Goal: Information Seeking & Learning: Learn about a topic

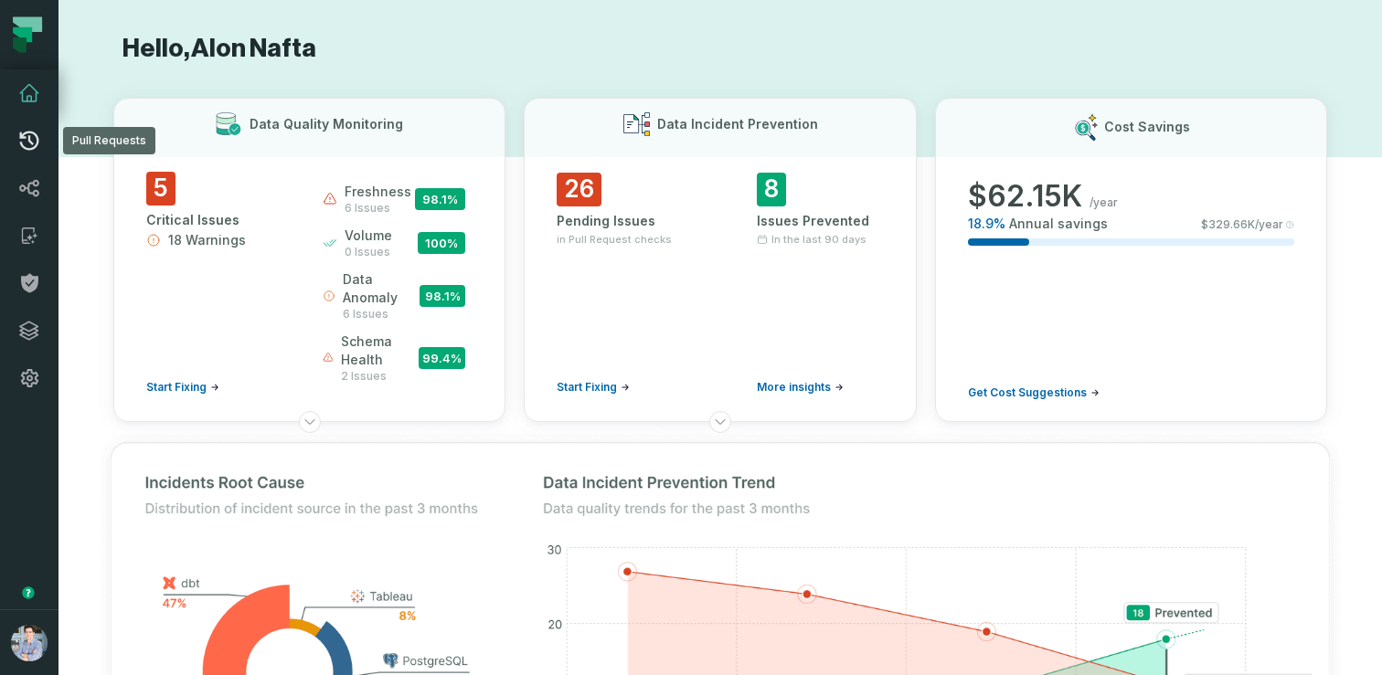
click at [41, 144] on link "Pull Requests" at bounding box center [29, 141] width 58 height 48
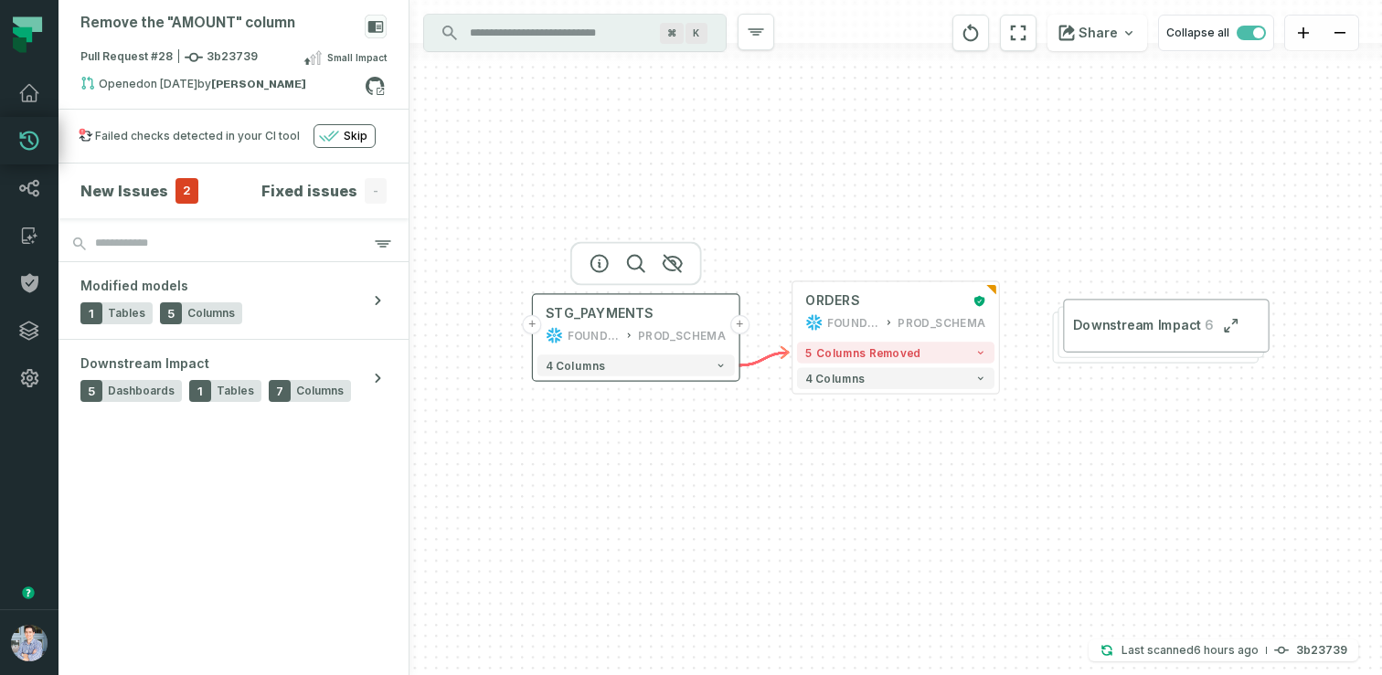
click at [536, 324] on button "+" at bounding box center [532, 324] width 19 height 19
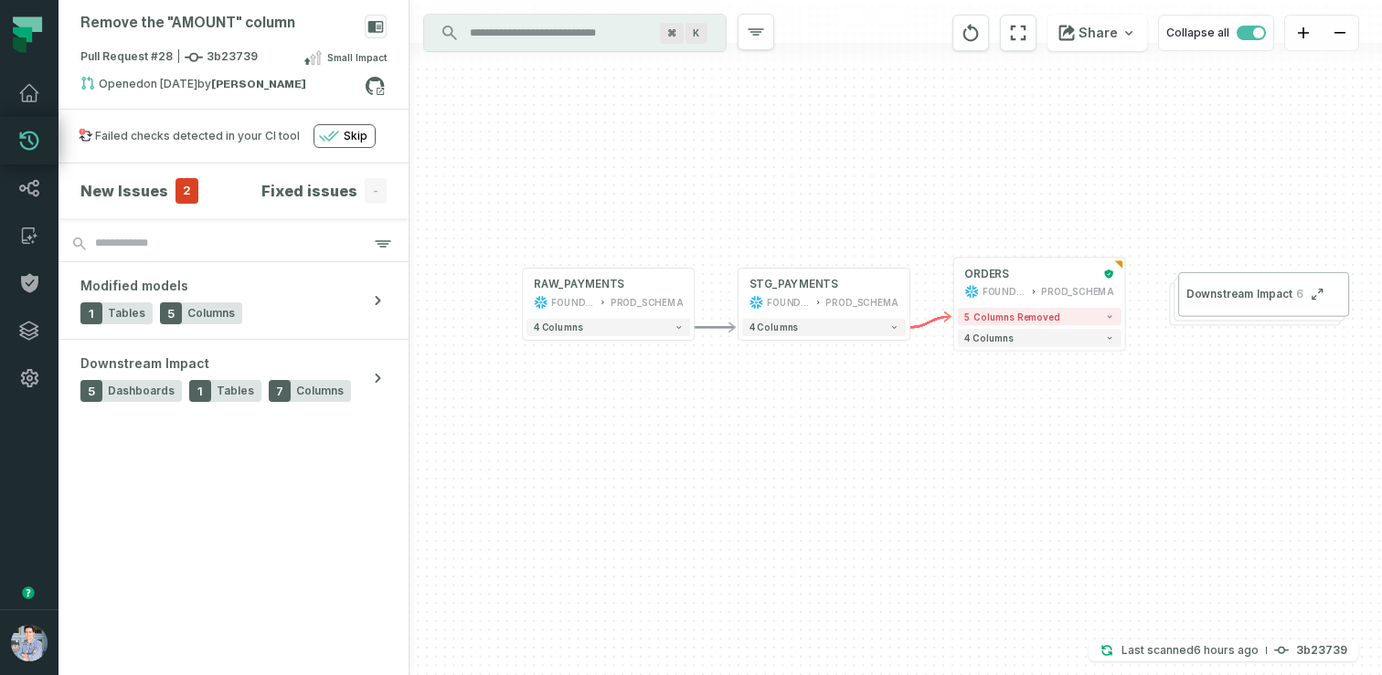
drag, startPoint x: 1287, startPoint y: 400, endPoint x: 828, endPoint y: 390, distance: 459.0
click at [828, 390] on div "+ RAW_PAYMENTS FOUNDATIONAL_DB PROD_SCHEMA - 4 columns + ORDERS FOUNDATIONAL_DB…" at bounding box center [895, 337] width 973 height 675
click at [1124, 284] on button "+" at bounding box center [1125, 283] width 16 height 16
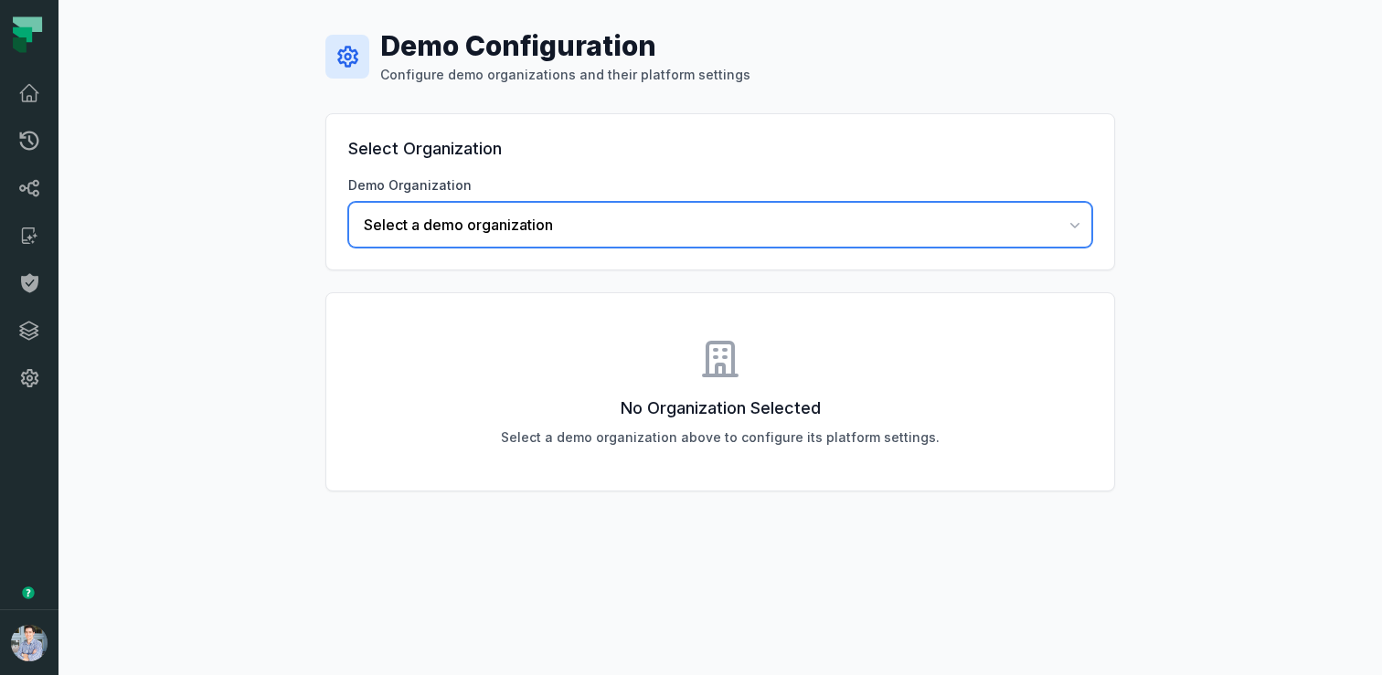
click at [552, 232] on span "Select a demo organization" at bounding box center [709, 225] width 691 height 22
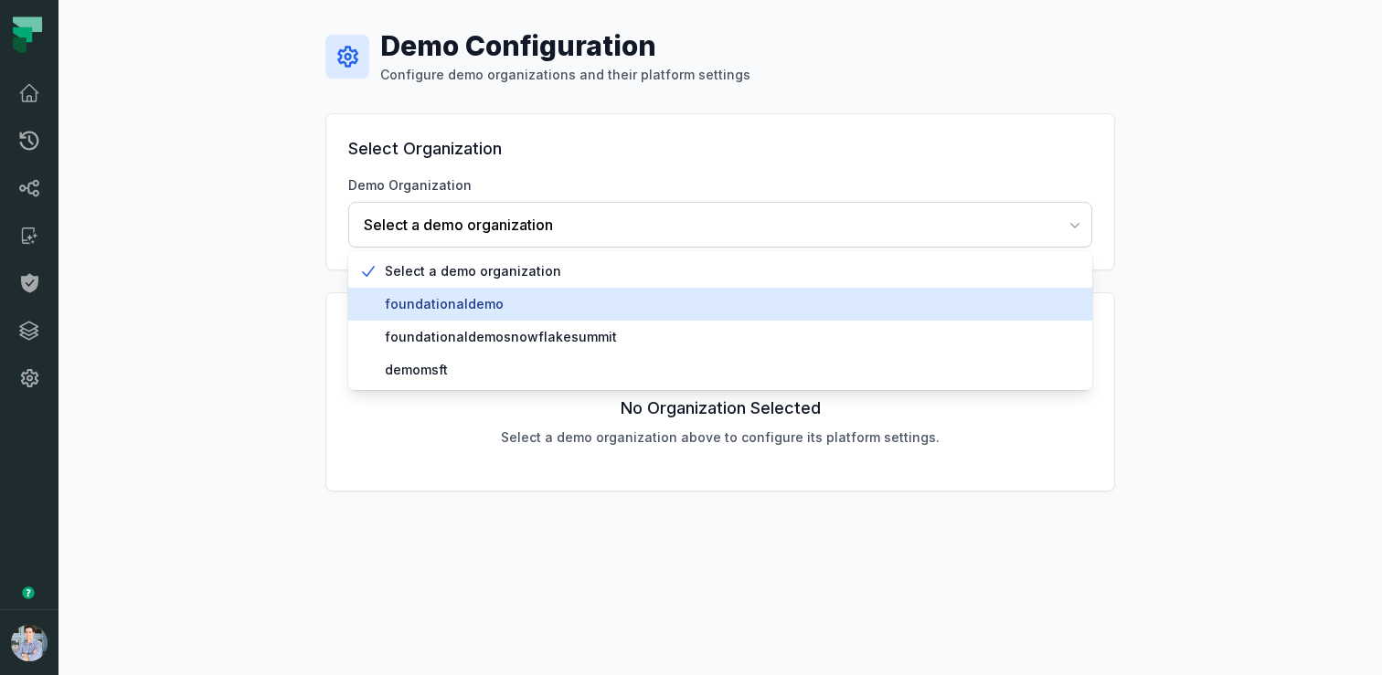
click at [478, 303] on span "foundationaldemo" at bounding box center [731, 304] width 693 height 18
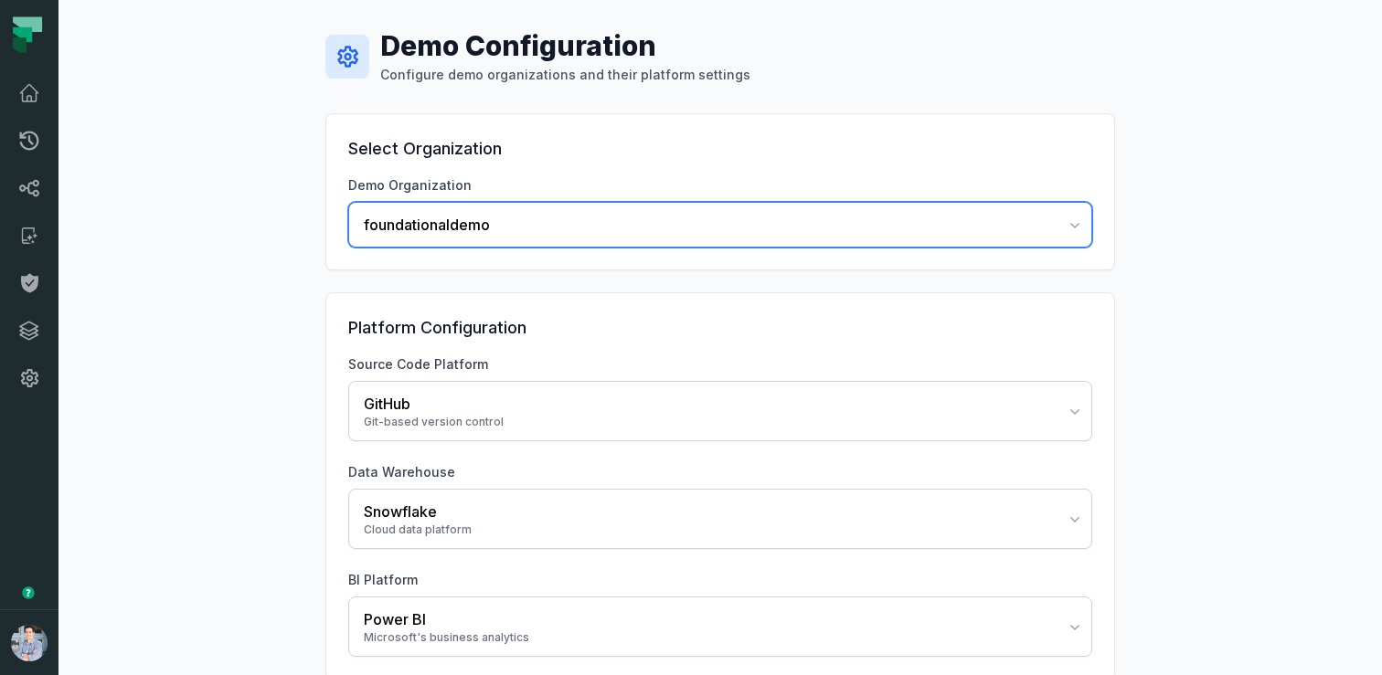
scroll to position [92, 0]
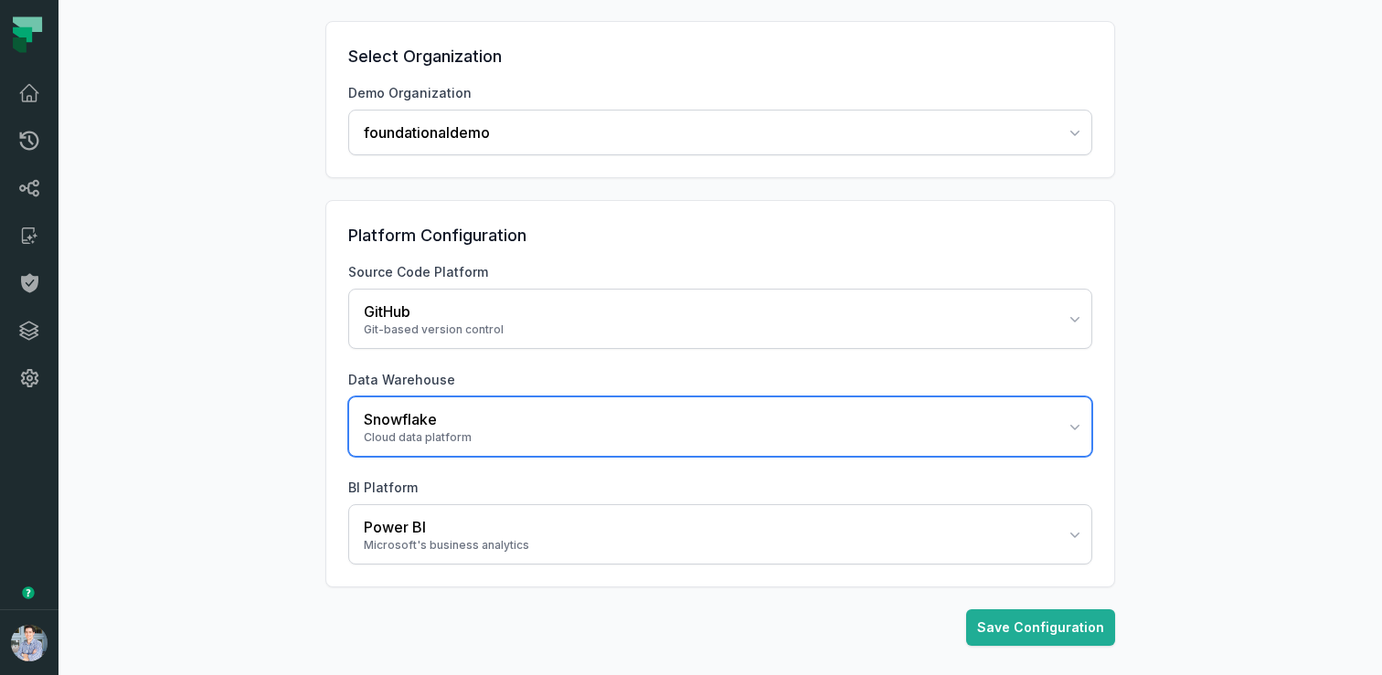
click at [500, 423] on div "Snowflake" at bounding box center [709, 420] width 691 height 22
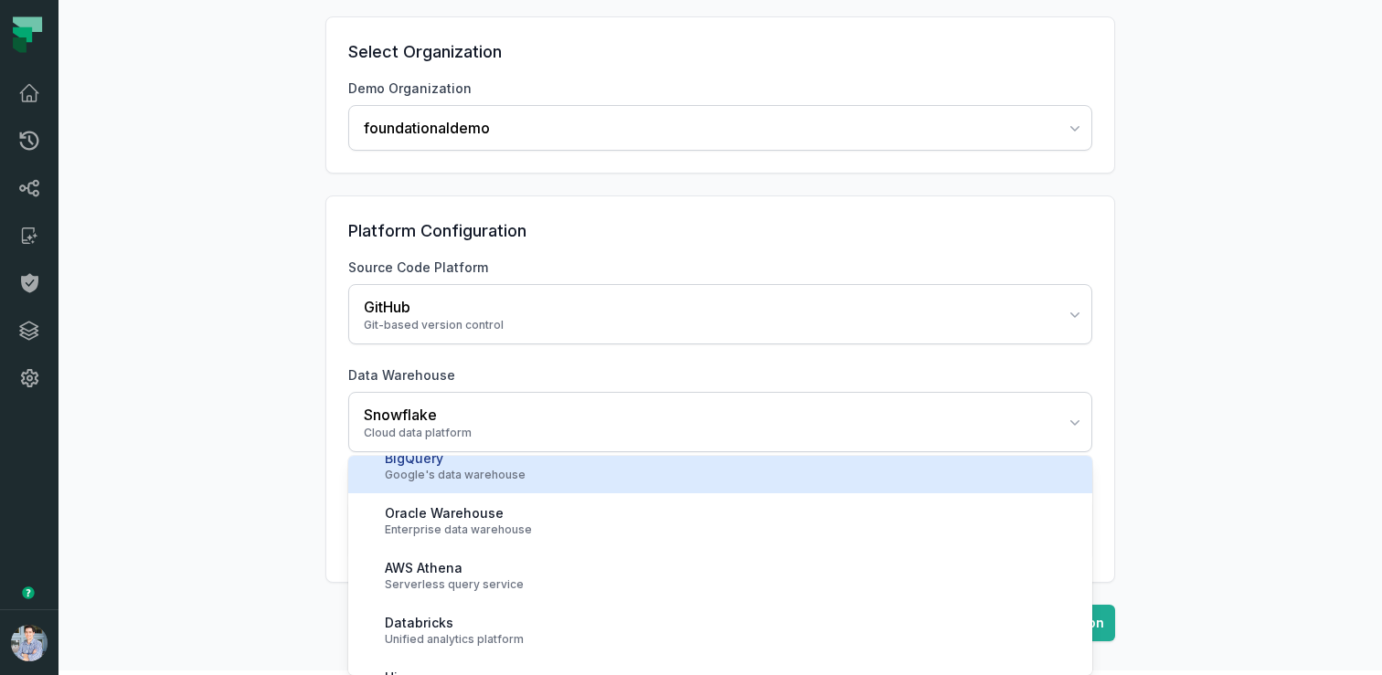
scroll to position [74, 0]
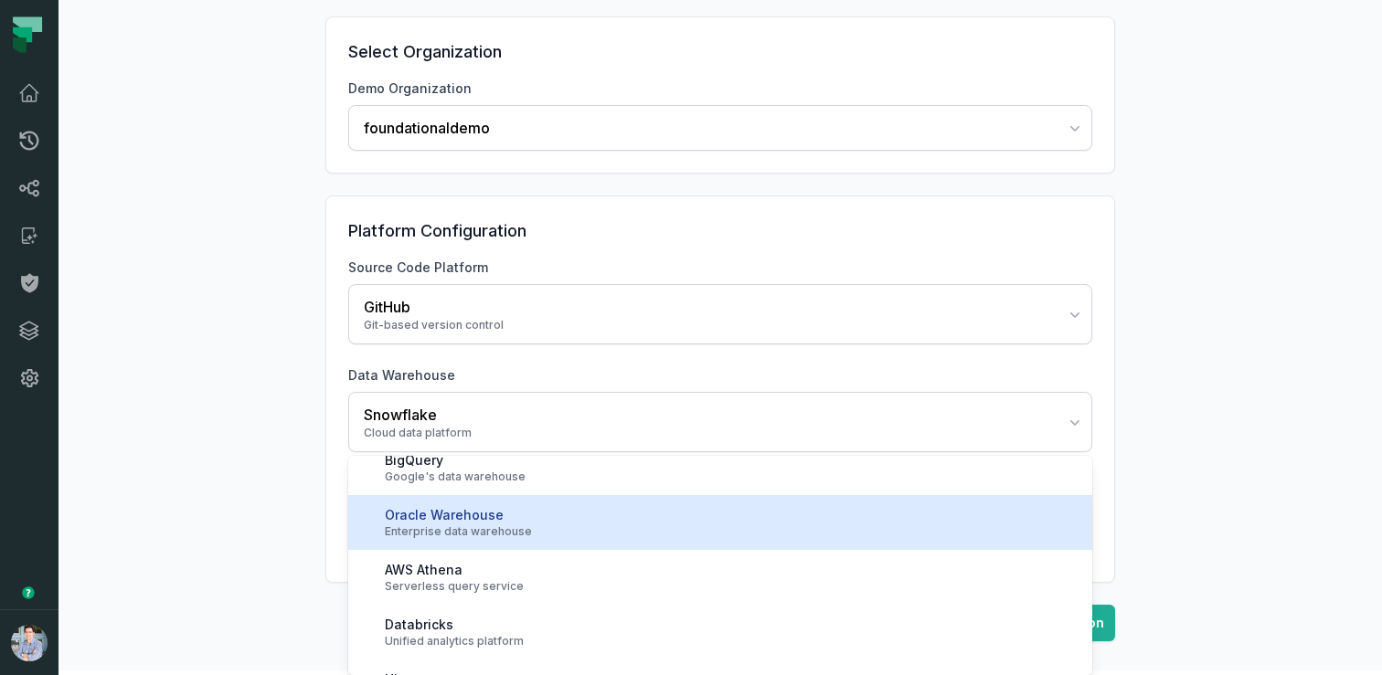
click at [499, 526] on div "Enterprise data warehouse" at bounding box center [731, 532] width 693 height 15
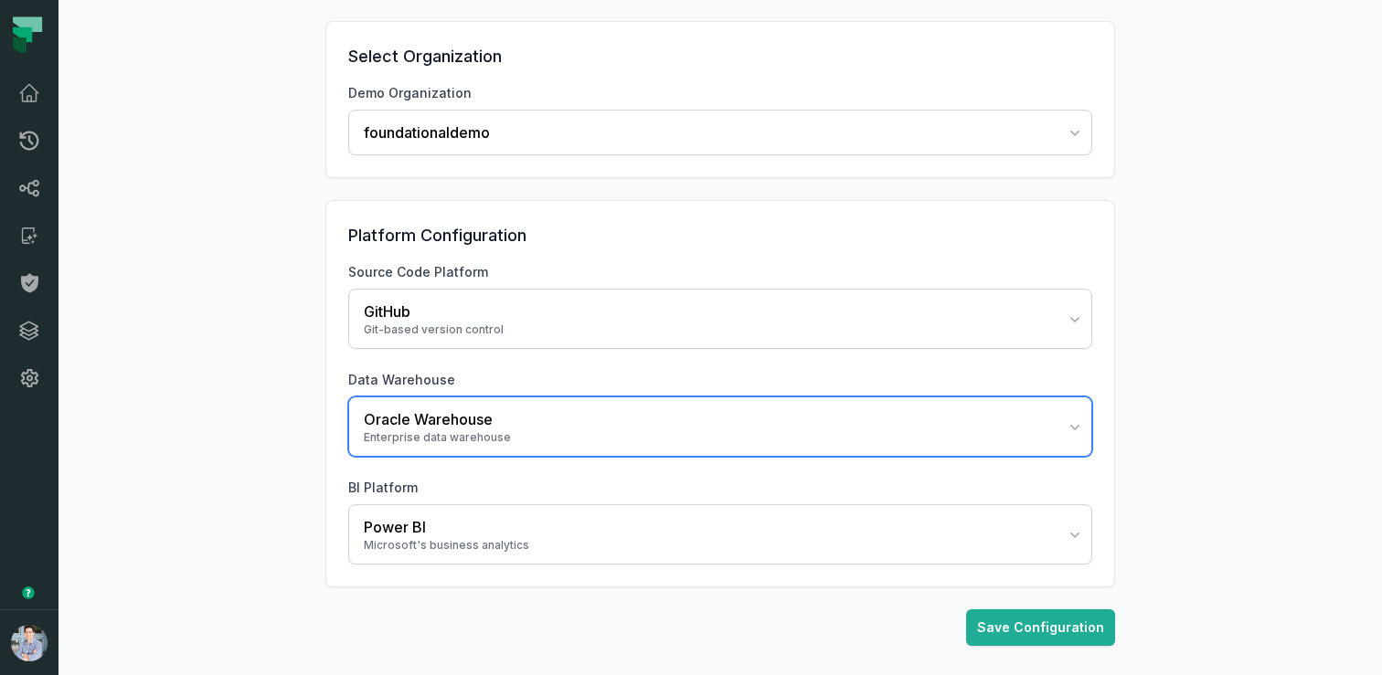
scroll to position [92, 0]
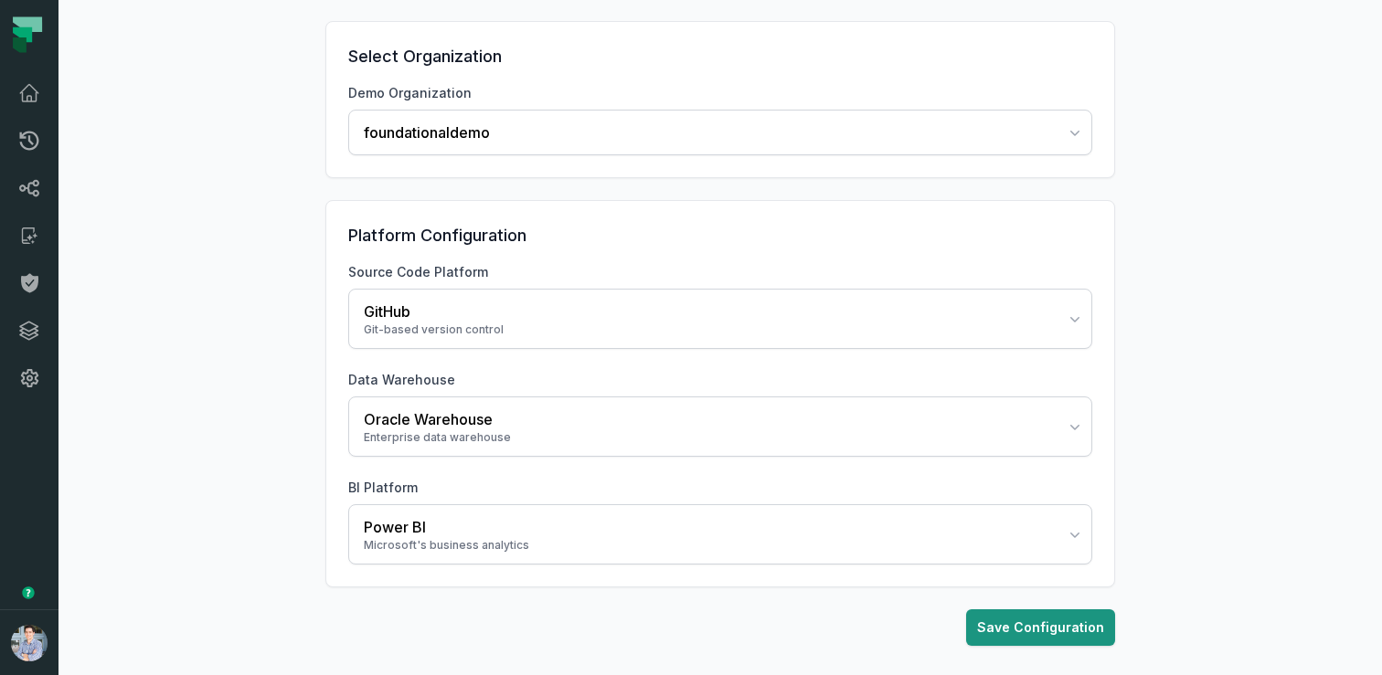
click at [1015, 629] on button "Save Configuration" at bounding box center [1040, 628] width 149 height 37
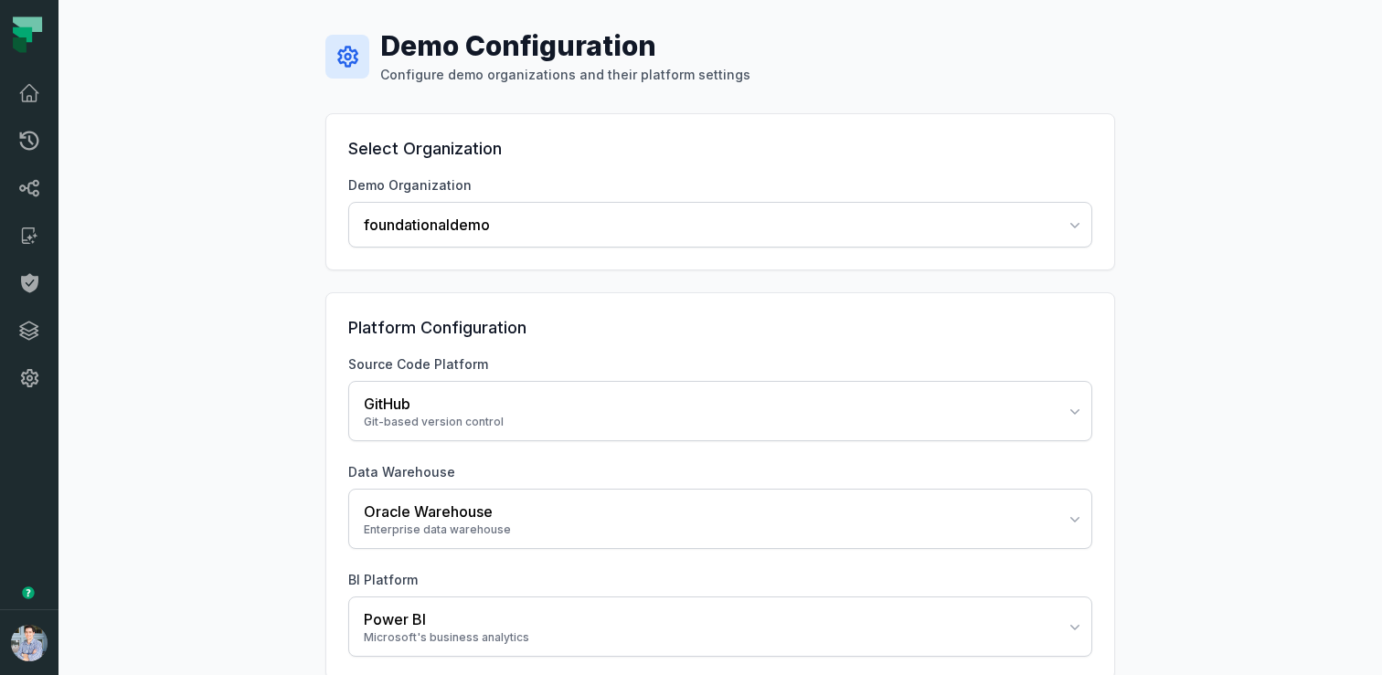
scroll to position [164, 0]
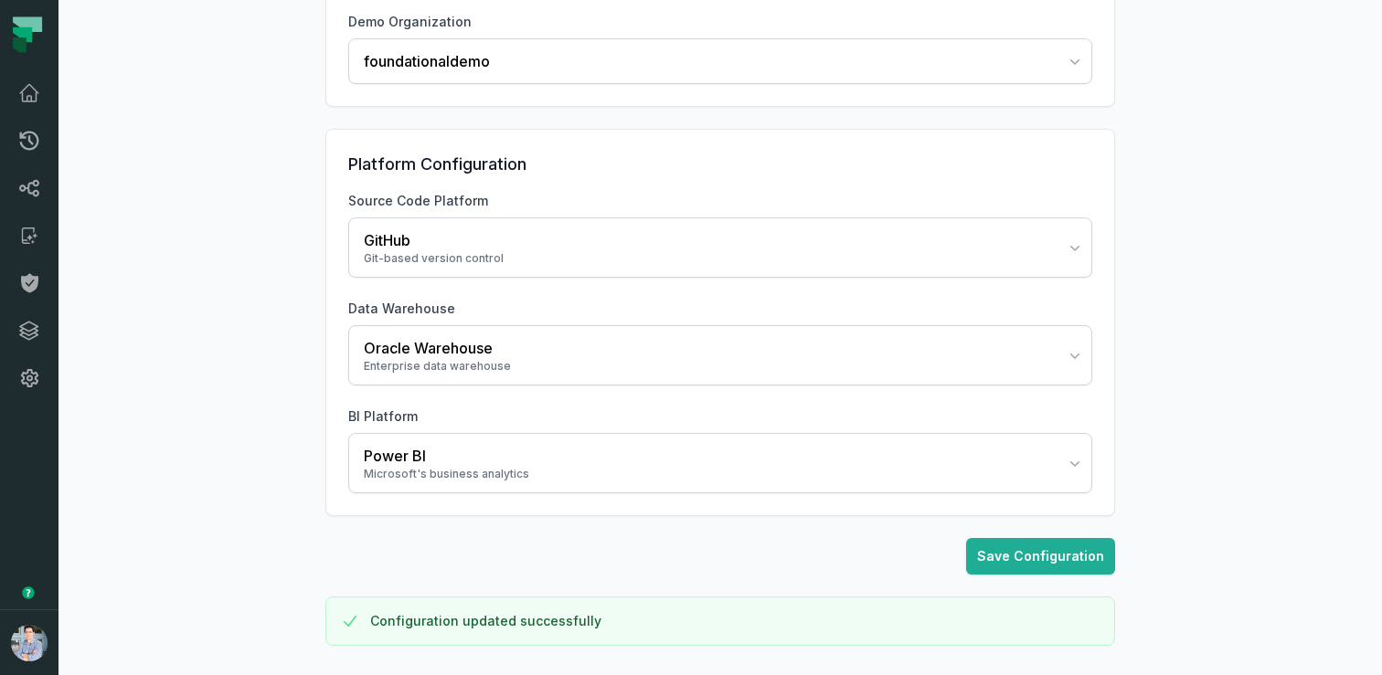
click at [312, 273] on div "Demo Configuration Configure demo organizations and their platform settings Sel…" at bounding box center [720, 255] width 819 height 839
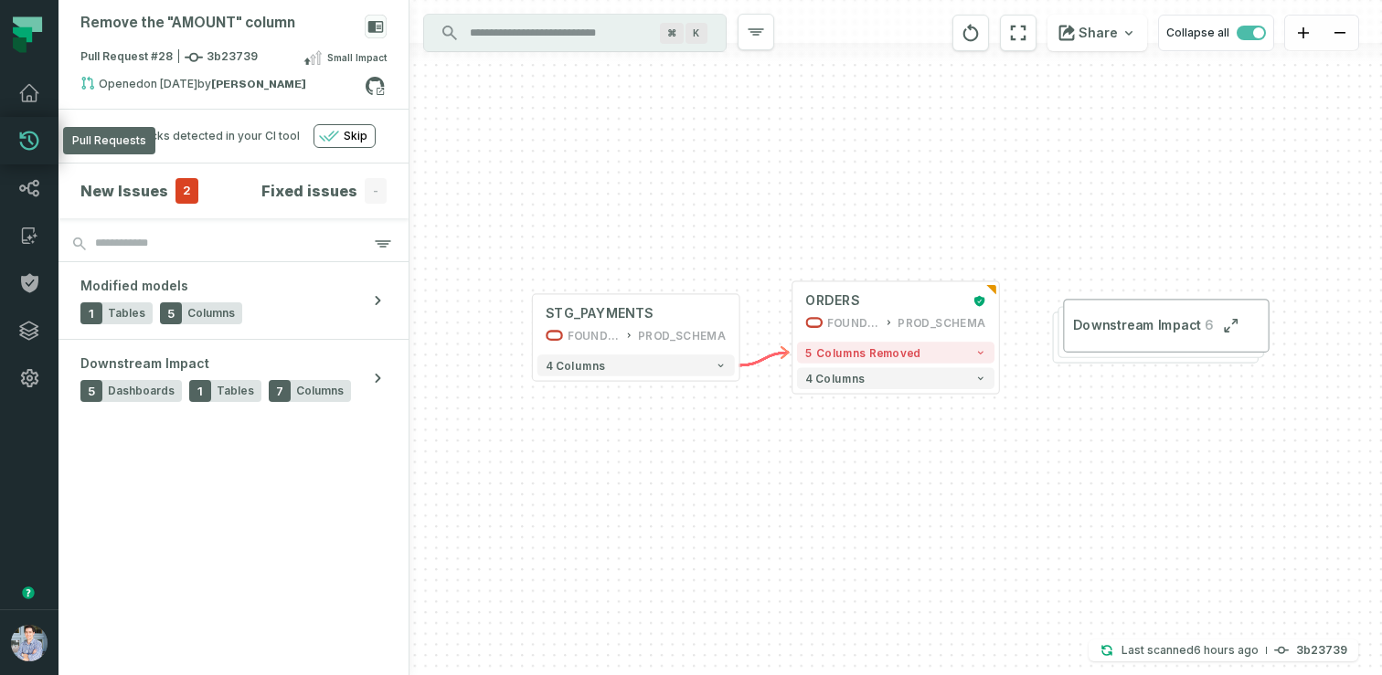
click at [25, 131] on icon at bounding box center [29, 141] width 22 height 22
click at [180, 57] on span "Pull Request #28 3b23739" at bounding box center [168, 57] width 177 height 18
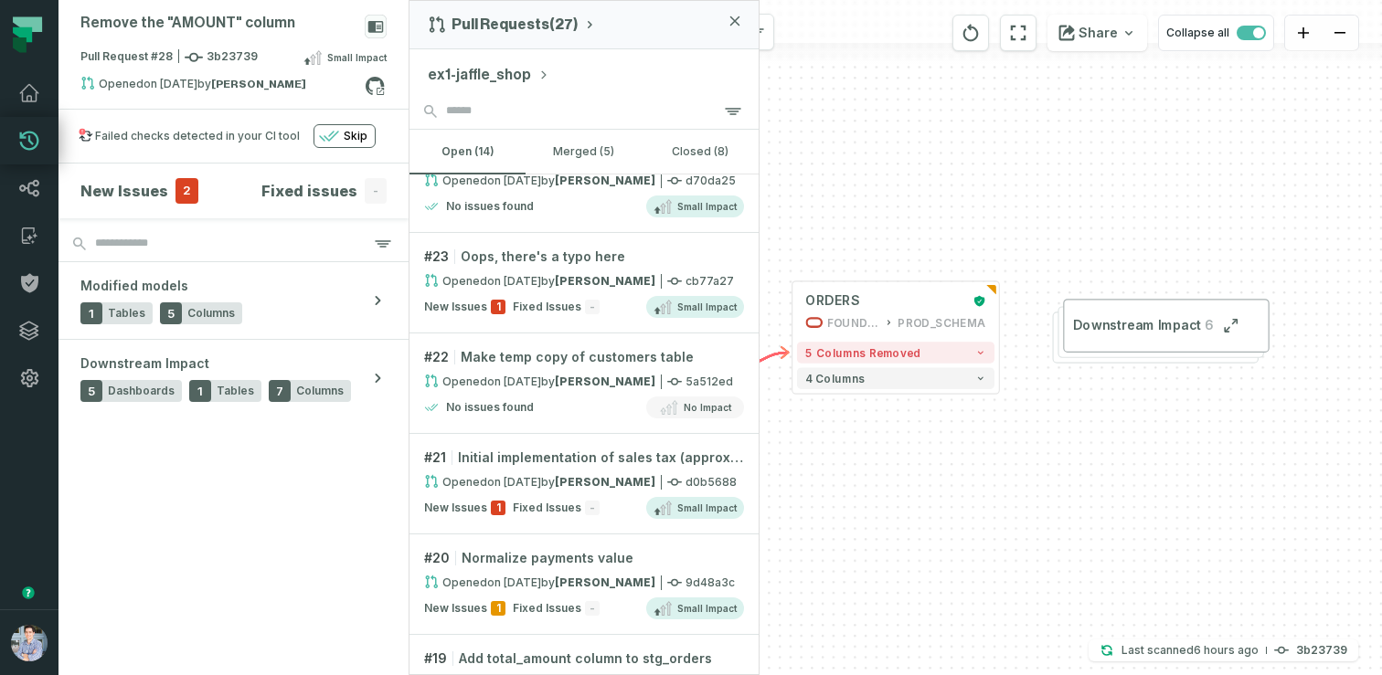
scroll to position [437, 0]
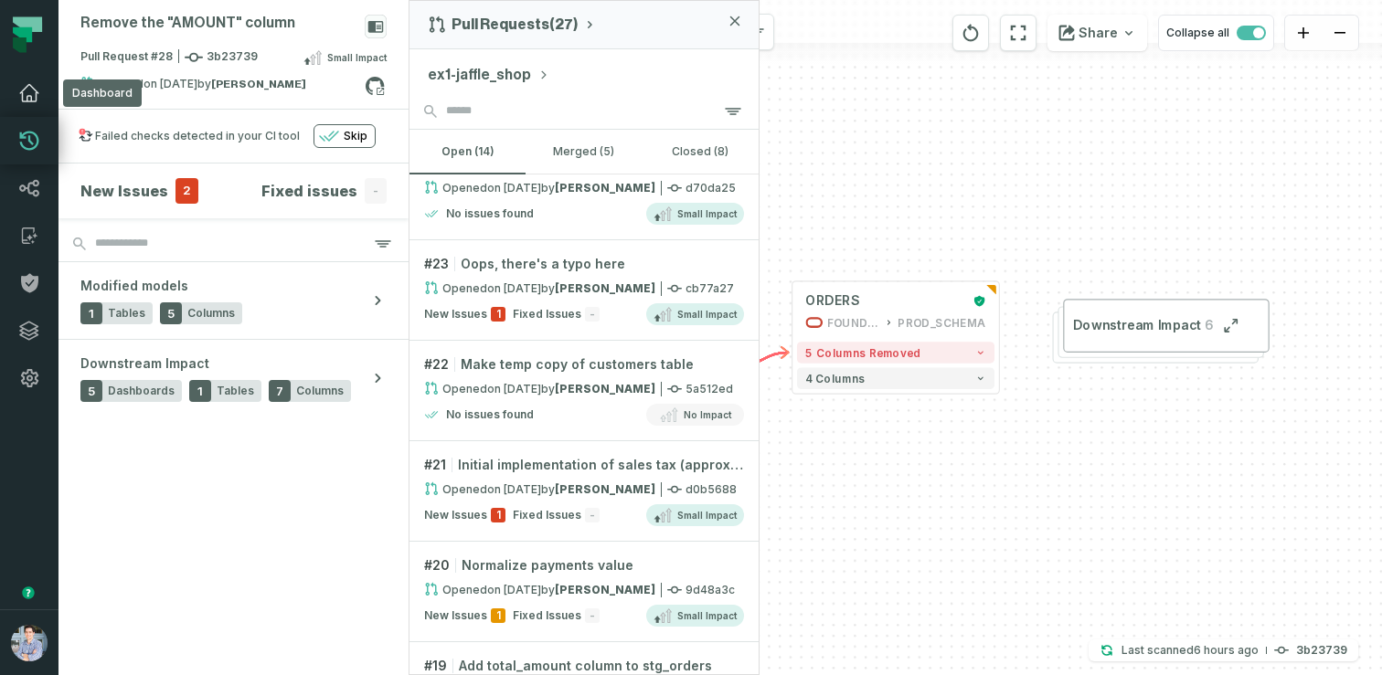
click at [14, 95] on link "Dashboard" at bounding box center [29, 93] width 58 height 48
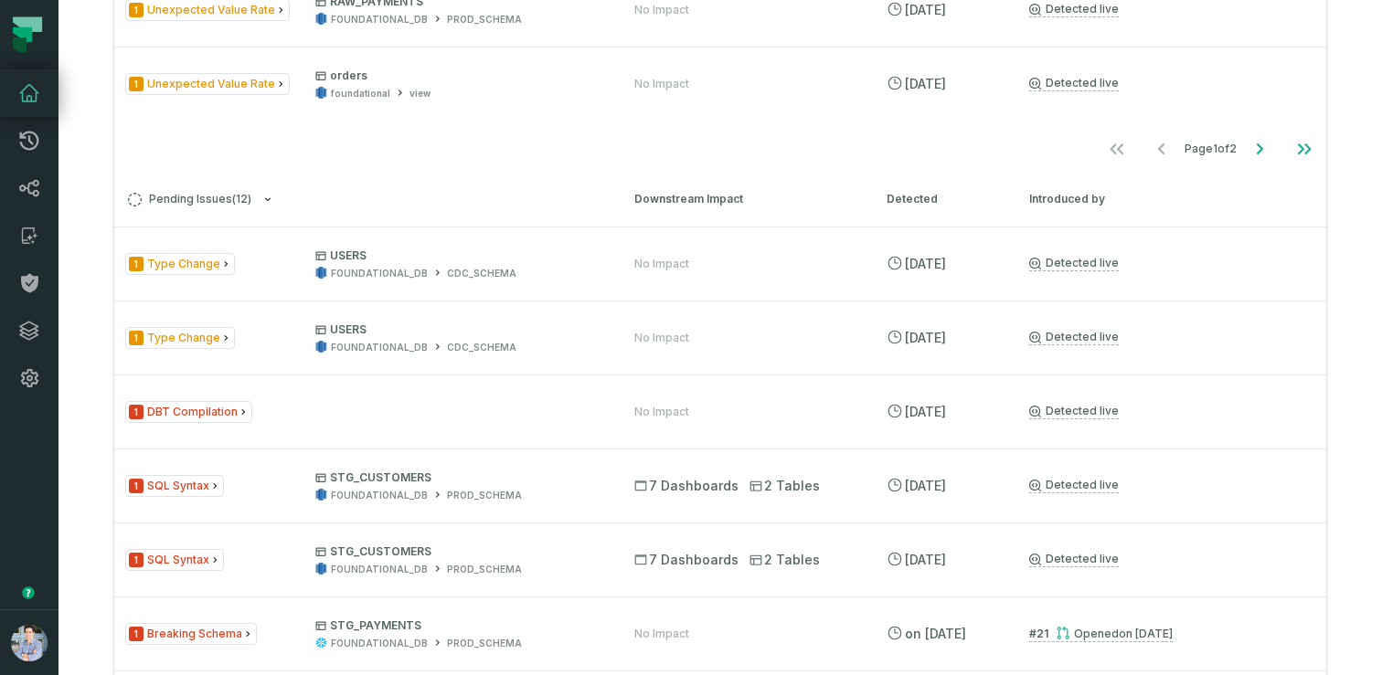
scroll to position [1477, 0]
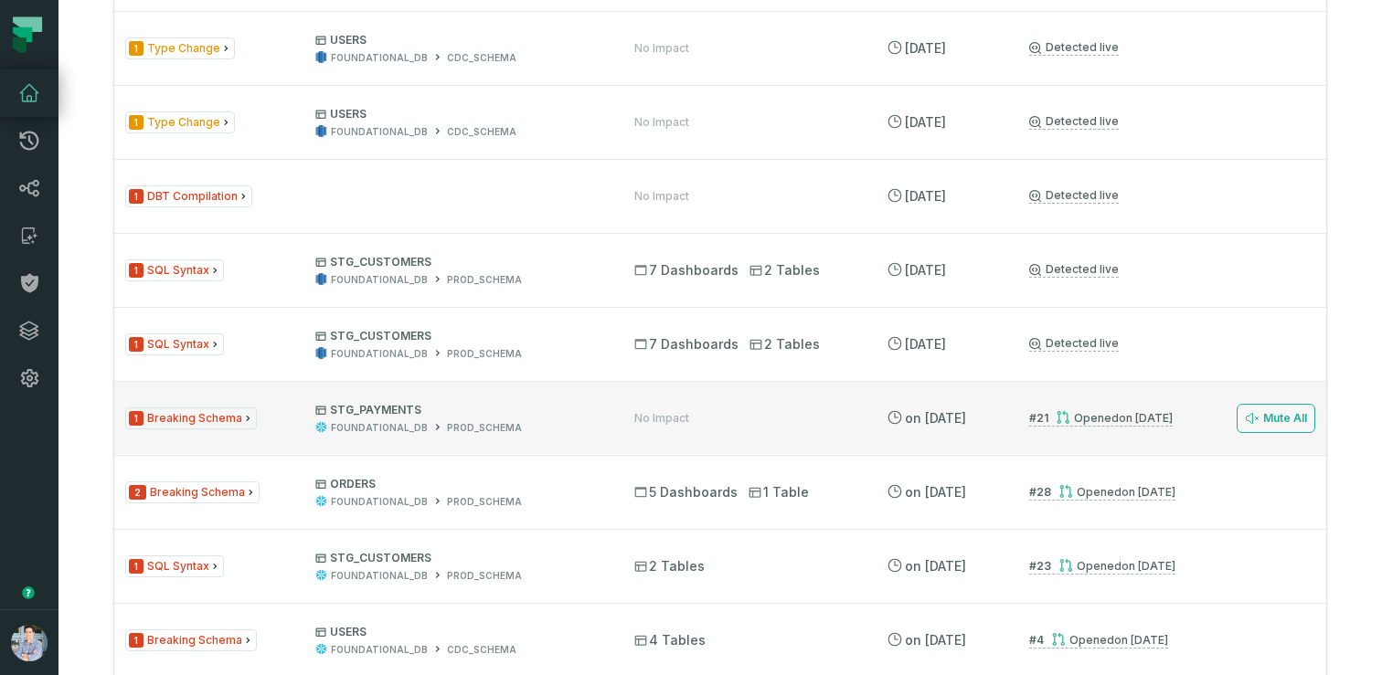
click at [373, 435] on span "STG_PAYMENTS FOUNDATIONAL_DB PROD_SCHEMA" at bounding box center [457, 419] width 285 height 32
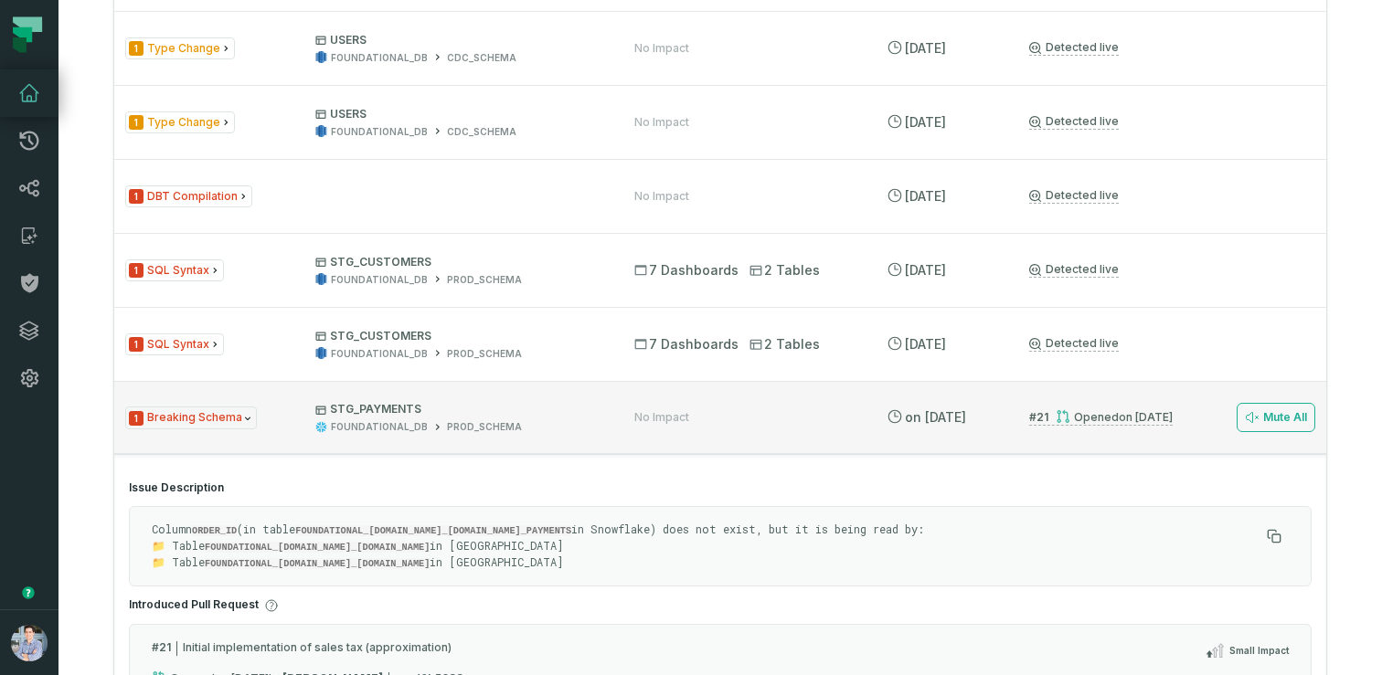
click at [1106, 424] on div "Opened 6/3/2024, 8:46:02 PM" at bounding box center [1114, 417] width 117 height 14
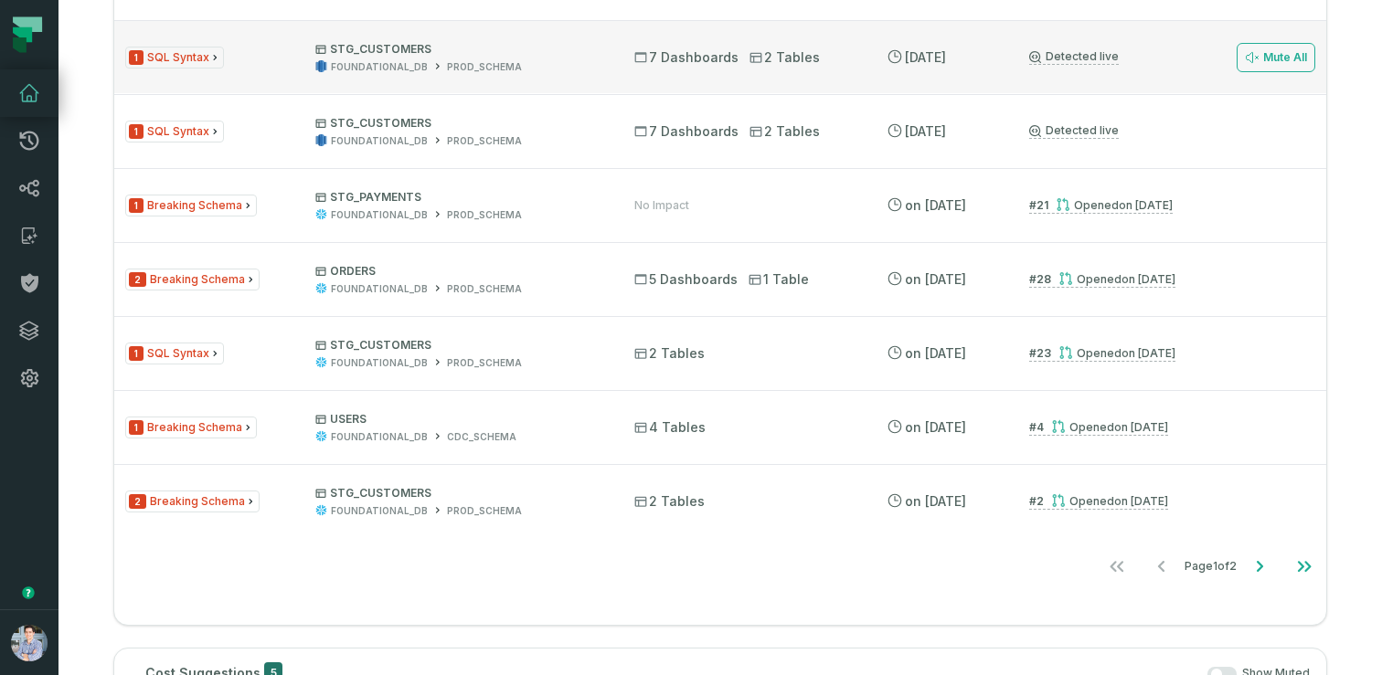
scroll to position [1350, 0]
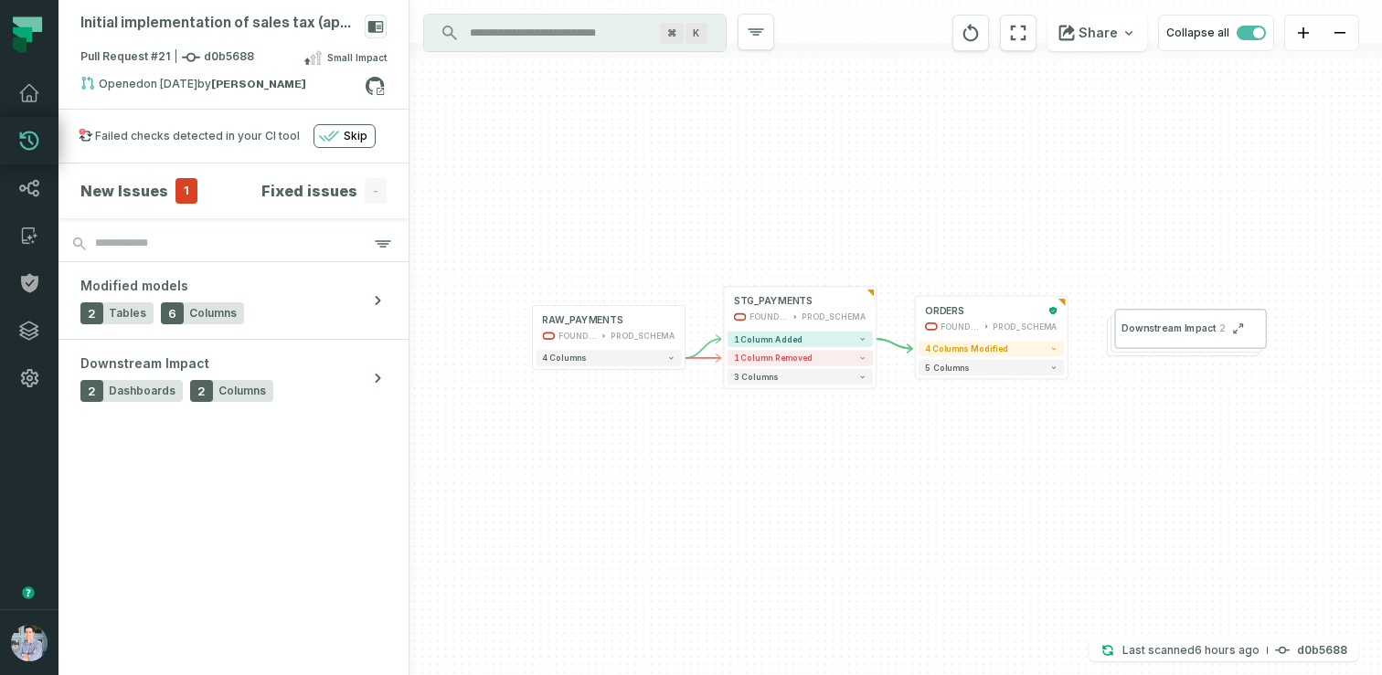
click at [490, 225] on div "+ STG_PAYMENTS FOUNDATIONAL_DB PROD_SCHEMA + 1 column added 1 column removed 3 …" at bounding box center [895, 337] width 973 height 675
